Goal: Task Accomplishment & Management: Use online tool/utility

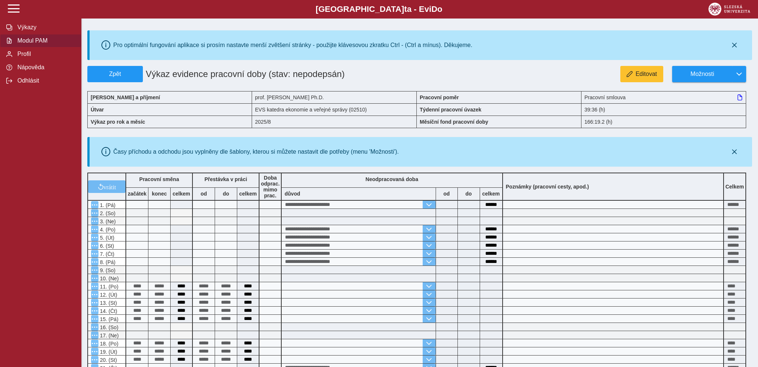
click at [29, 44] on span "Modul PAM" at bounding box center [45, 40] width 60 height 7
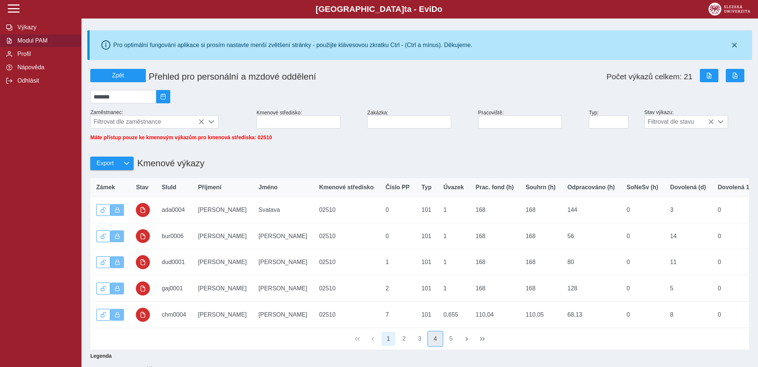
click at [436, 344] on button "4" at bounding box center [435, 339] width 14 height 14
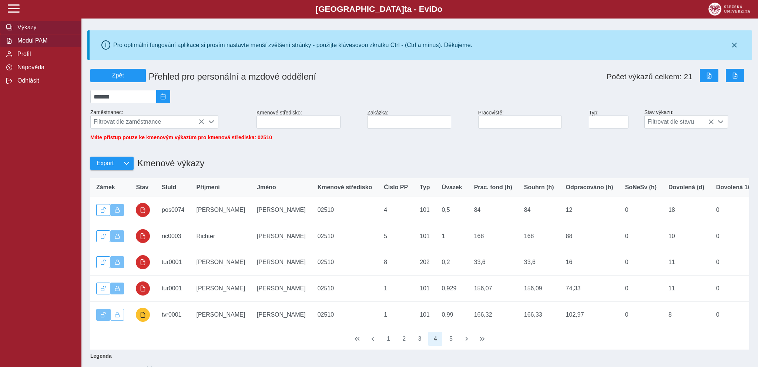
click at [27, 31] on span "Výkazy" at bounding box center [45, 27] width 60 height 7
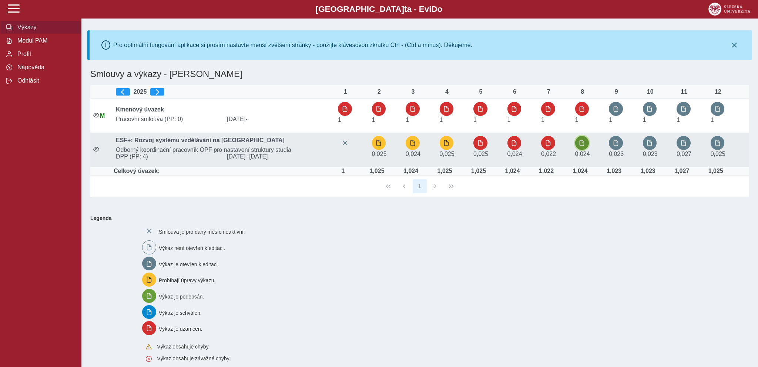
click at [584, 141] on span "button" at bounding box center [582, 143] width 6 height 6
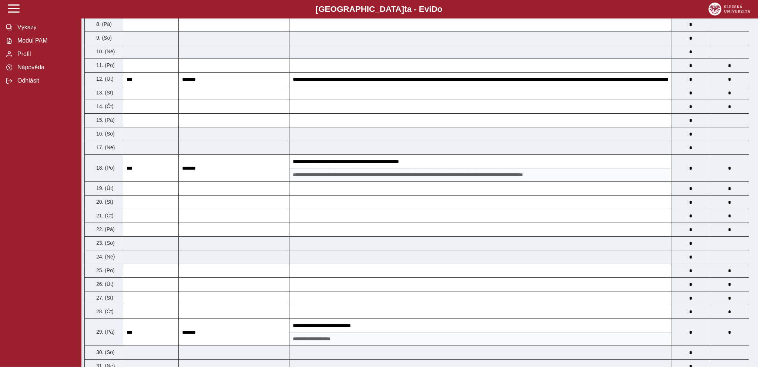
scroll to position [312, 0]
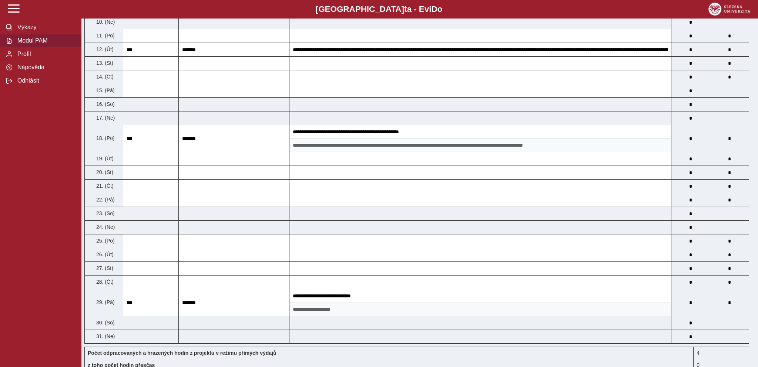
drag, startPoint x: 26, startPoint y: 58, endPoint x: 36, endPoint y: 60, distance: 10.2
click at [27, 44] on span "Modul PAM" at bounding box center [45, 40] width 60 height 7
